Goal: Information Seeking & Learning: Learn about a topic

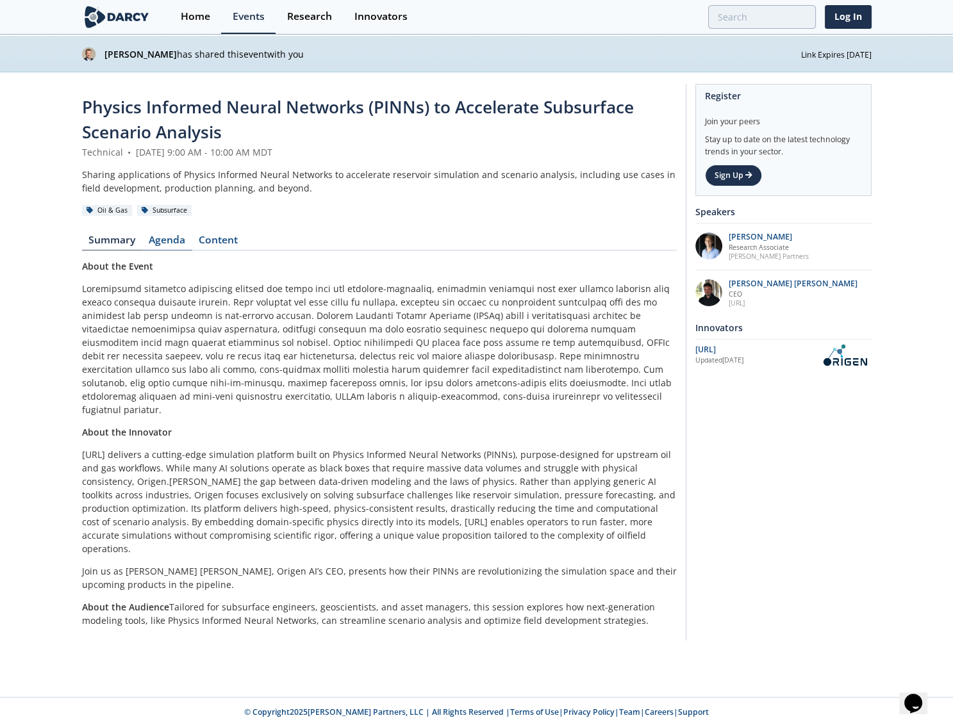
click at [176, 243] on link "Agenda" at bounding box center [167, 242] width 50 height 15
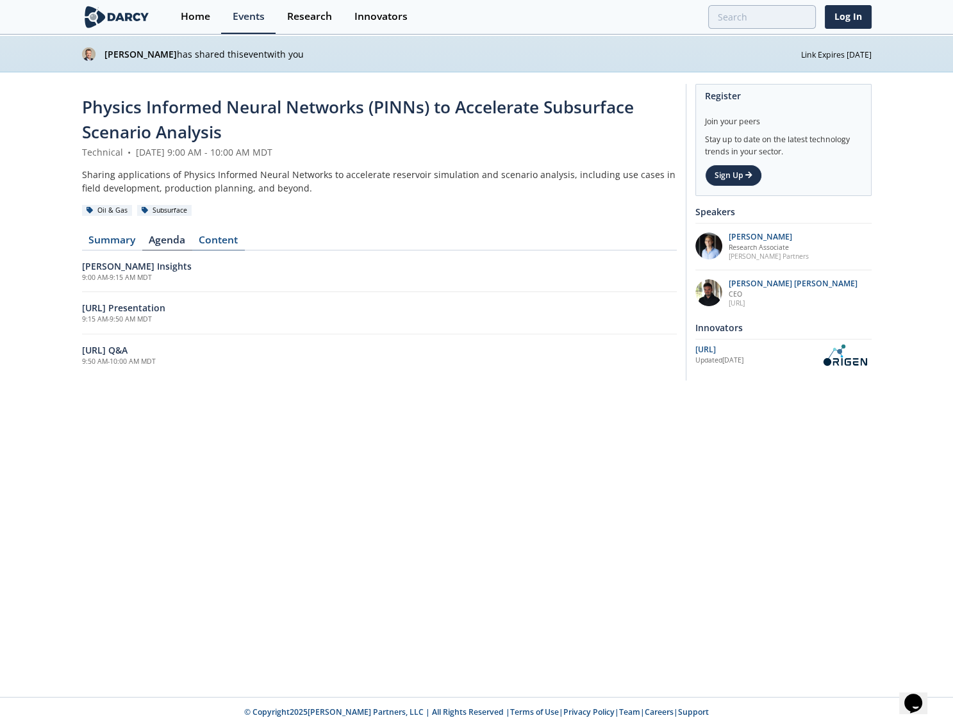
click at [213, 241] on link "Content" at bounding box center [218, 242] width 53 height 15
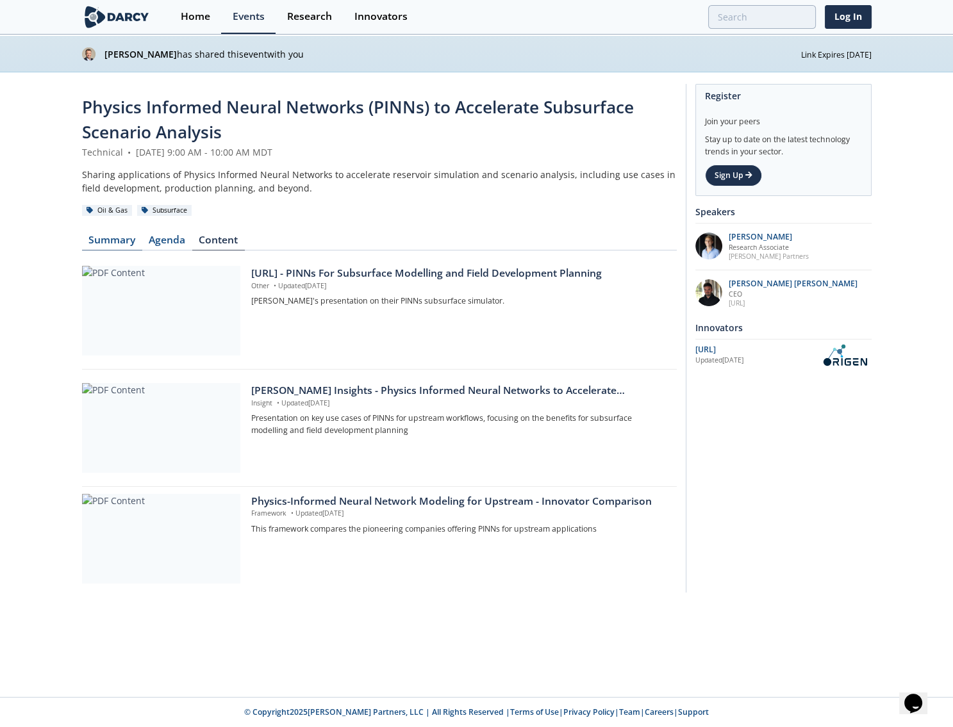
click at [104, 236] on link "Summary" at bounding box center [112, 242] width 60 height 15
